Goal: Navigation & Orientation: Find specific page/section

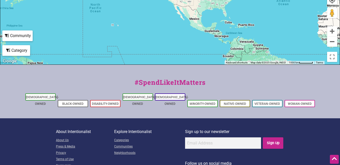
scroll to position [210, 0]
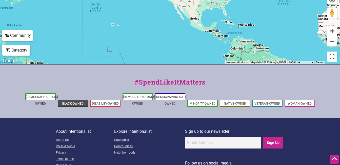
click at [66, 99] on li "Black-Owned" at bounding box center [73, 102] width 30 height 7
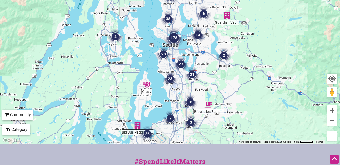
scroll to position [130, 0]
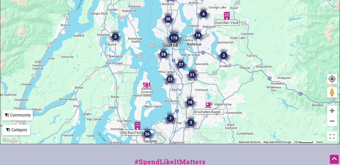
click at [168, 18] on img "38" at bounding box center [167, 18] width 15 height 15
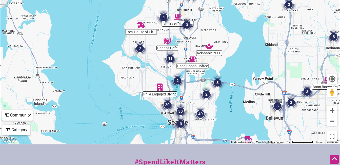
click at [140, 48] on img "7" at bounding box center [139, 48] width 15 height 15
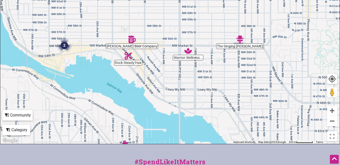
drag, startPoint x: 170, startPoint y: 37, endPoint x: 149, endPoint y: 93, distance: 60.3
click at [149, 93] on div "To navigate, press the arrow keys." at bounding box center [169, 45] width 339 height 197
click at [18, 131] on div "Category" at bounding box center [16, 130] width 27 height 10
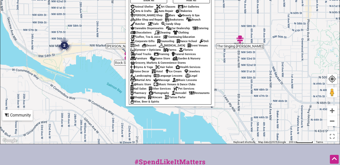
click at [15, 113] on div "Community" at bounding box center [17, 115] width 29 height 10
click at [21, 122] on div "To navigate, press the arrow keys." at bounding box center [169, 45] width 339 height 197
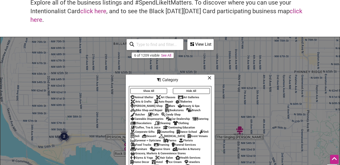
scroll to position [40, 0]
click at [196, 47] on div "View List" at bounding box center [200, 45] width 25 height 10
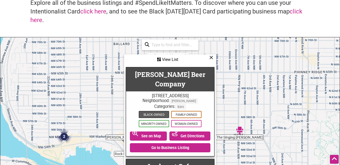
click at [154, 111] on span "Black-Owned" at bounding box center [154, 114] width 30 height 7
click at [213, 59] on div "View List" at bounding box center [170, 60] width 91 height 10
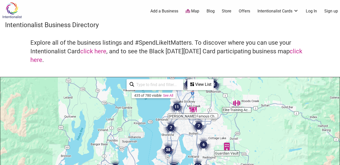
click at [193, 82] on icon at bounding box center [192, 84] width 4 height 4
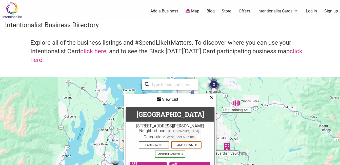
click at [211, 97] on icon at bounding box center [211, 97] width 4 height 0
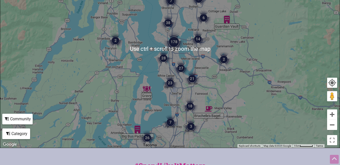
scroll to position [127, 0]
click at [22, 136] on div "Category" at bounding box center [16, 133] width 27 height 10
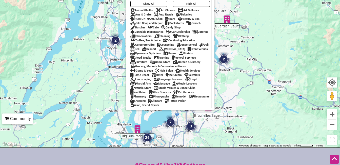
scroll to position [91, 0]
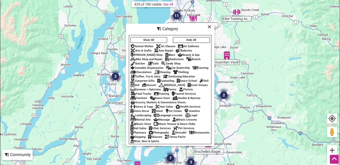
click at [142, 125] on div "Music Store" at bounding box center [140, 123] width 21 height 3
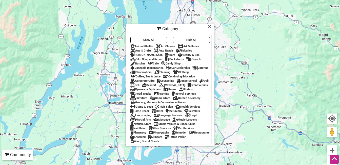
click at [209, 27] on icon at bounding box center [210, 27] width 4 height 0
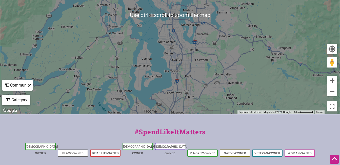
scroll to position [160, 0]
click at [21, 103] on div "Category" at bounding box center [16, 100] width 27 height 10
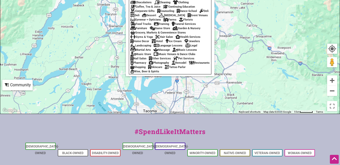
click at [142, 47] on div "Landscaping" at bounding box center [140, 45] width 21 height 3
click at [143, 38] on div "Gyms & Yoga" at bounding box center [141, 36] width 23 height 3
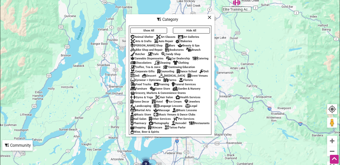
click at [182, 28] on button "Hide All" at bounding box center [191, 31] width 37 height 6
click at [145, 35] on div "Animal Shelter" at bounding box center [141, 36] width 23 height 3
click at [189, 28] on button "Hide All" at bounding box center [191, 31] width 37 height 6
click at [189, 35] on div "Art Galleries" at bounding box center [188, 36] width 21 height 3
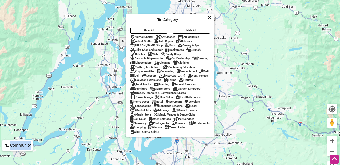
drag, startPoint x: 148, startPoint y: 17, endPoint x: 221, endPoint y: 45, distance: 78.0
click at [221, 45] on div "Domicile Gallery... The Frederick Col... 5 To navigate, press the arrow keys. U…" at bounding box center [169, 75] width 339 height 197
drag, startPoint x: 221, startPoint y: 45, endPoint x: 193, endPoint y: 34, distance: 29.4
click at [193, 35] on div "Art Galleries" at bounding box center [188, 36] width 21 height 3
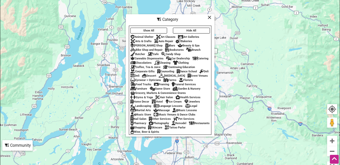
drag, startPoint x: 193, startPoint y: 34, endPoint x: 184, endPoint y: 33, distance: 9.1
click at [184, 35] on div "Art Galleries" at bounding box center [188, 36] width 21 height 3
click at [180, 37] on icon at bounding box center [180, 37] width 5 height 0
click at [208, 17] on icon at bounding box center [210, 17] width 4 height 0
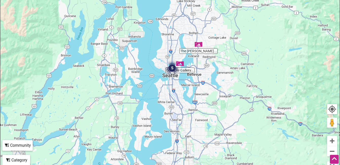
click at [173, 69] on img "5" at bounding box center [172, 67] width 15 height 15
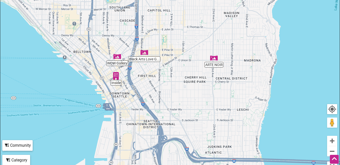
drag, startPoint x: 154, startPoint y: 29, endPoint x: 148, endPoint y: 90, distance: 61.1
click at [148, 90] on div "To navigate, press the arrow keys." at bounding box center [169, 75] width 339 height 197
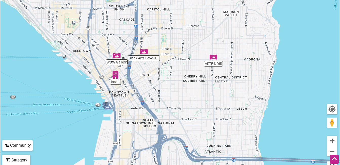
click at [145, 52] on img "Black Arts Love Gallery and Marketplace" at bounding box center [144, 51] width 8 height 8
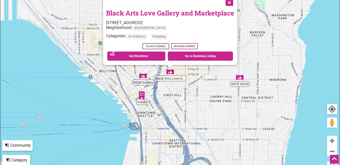
click at [142, 94] on img "Inside" at bounding box center [142, 95] width 8 height 8
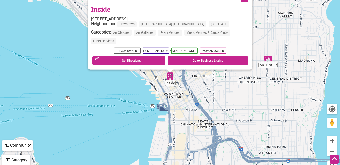
click at [21, 162] on div "Category" at bounding box center [16, 160] width 27 height 10
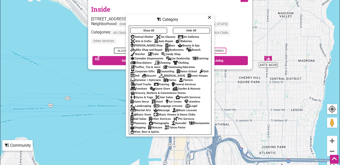
click at [187, 28] on button "Hide All" at bounding box center [191, 31] width 37 height 6
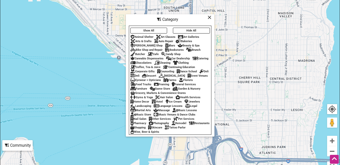
click at [146, 57] on div "Cannabis Dispensaries" at bounding box center [146, 58] width 33 height 3
click at [209, 17] on icon at bounding box center [210, 17] width 4 height 0
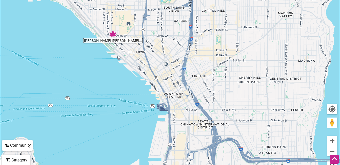
click at [113, 34] on img "Shawn Kemp's Cannabis" at bounding box center [113, 34] width 8 height 8
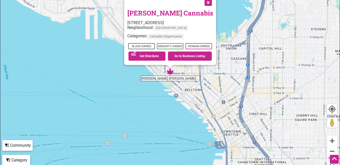
click at [208, 3] on button "Close" at bounding box center [207, 2] width 13 height 13
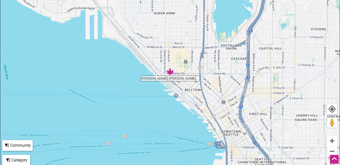
click at [16, 158] on div "Category" at bounding box center [16, 160] width 27 height 10
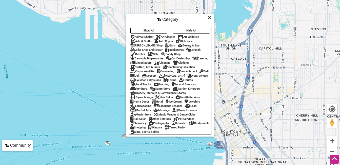
click at [186, 26] on div "Show All Hide All Animal Shelter Art Classes Art Galleries Arts & Crafts Auto R…" at bounding box center [170, 79] width 82 height 107
click at [183, 28] on button "Hide All" at bounding box center [191, 31] width 37 height 6
click at [143, 39] on div "Arts & Crafts" at bounding box center [140, 40] width 21 height 3
click at [210, 17] on icon at bounding box center [210, 17] width 4 height 0
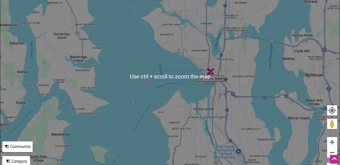
scroll to position [97, 0]
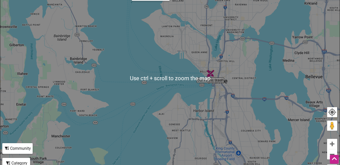
click at [19, 161] on div "Category" at bounding box center [16, 163] width 27 height 10
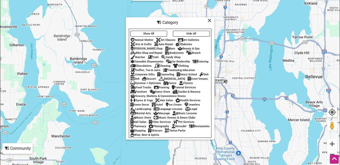
click at [189, 31] on button "Hide All" at bounding box center [191, 34] width 37 height 6
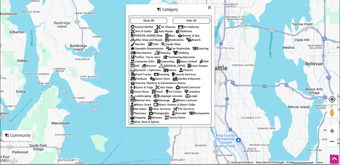
scroll to position [110, 0]
click at [189, 115] on div "Restaurants" at bounding box center [199, 113] width 21 height 3
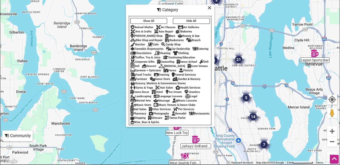
click at [208, 8] on icon at bounding box center [210, 8] width 4 height 0
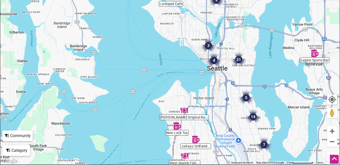
click at [209, 46] on img "3" at bounding box center [208, 45] width 15 height 15
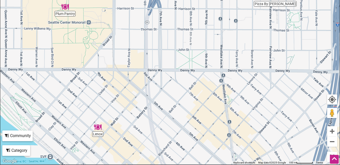
click at [65, 5] on img "Plum Pantry" at bounding box center [65, 7] width 8 height 8
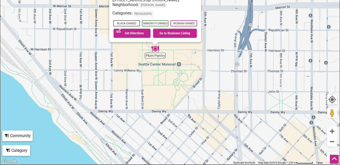
drag, startPoint x: 136, startPoint y: 90, endPoint x: 70, endPoint y: 24, distance: 93.1
click at [70, 24] on div "To navigate, press the arrow keys. Plum Pantry 305 Harrison St, Seattle, WA 981…" at bounding box center [169, 65] width 339 height 197
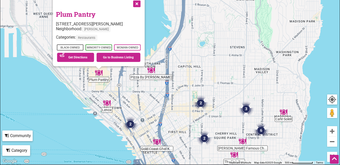
click at [108, 104] on img "Lenox" at bounding box center [107, 103] width 8 height 8
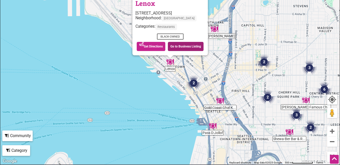
click at [179, 45] on link "Go to Business Listing" at bounding box center [186, 46] width 36 height 9
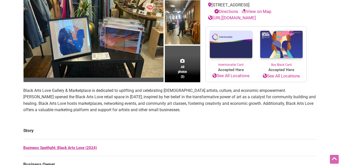
scroll to position [84, 0]
